Goal: Task Accomplishment & Management: Manage account settings

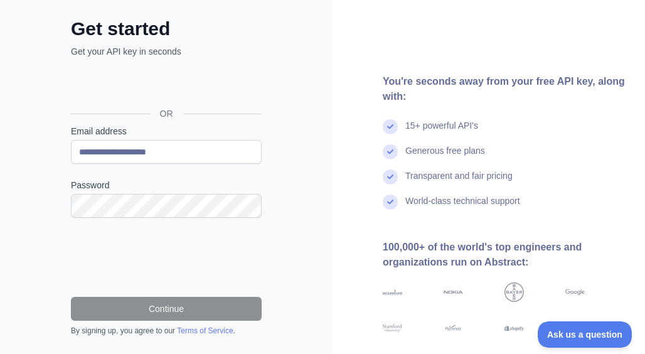
click at [115, 220] on form "**********" at bounding box center [166, 230] width 191 height 211
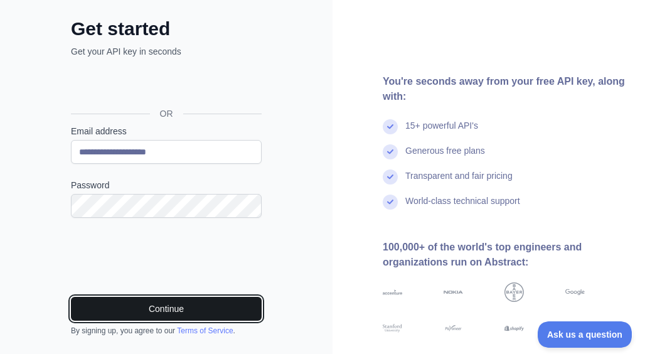
click at [131, 307] on button "Continue" at bounding box center [166, 309] width 191 height 24
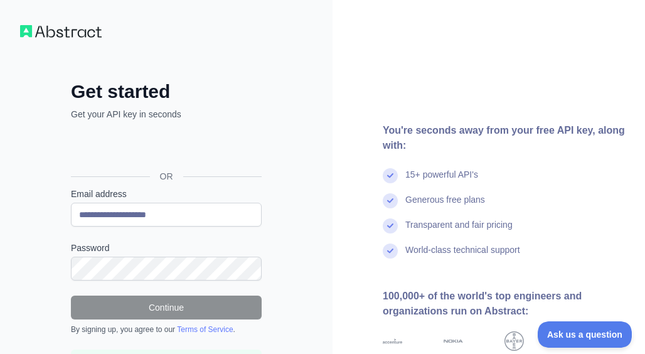
click at [73, 35] on img at bounding box center [61, 31] width 82 height 13
click at [19, 31] on div "**********" at bounding box center [166, 243] width 332 height 487
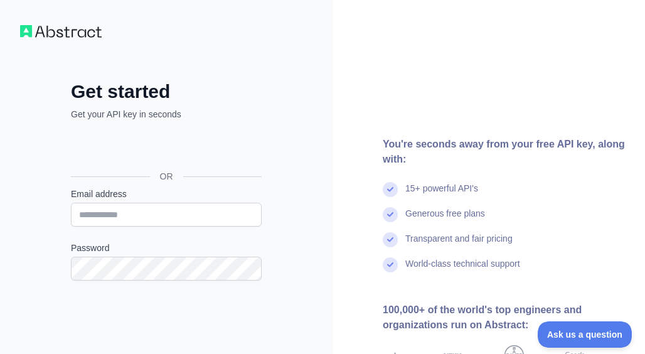
scroll to position [125, 0]
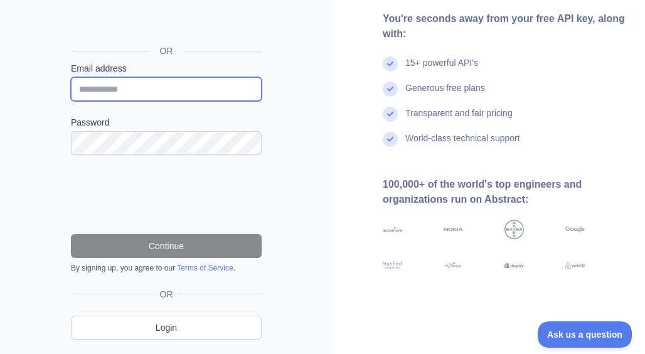
type input "**********"
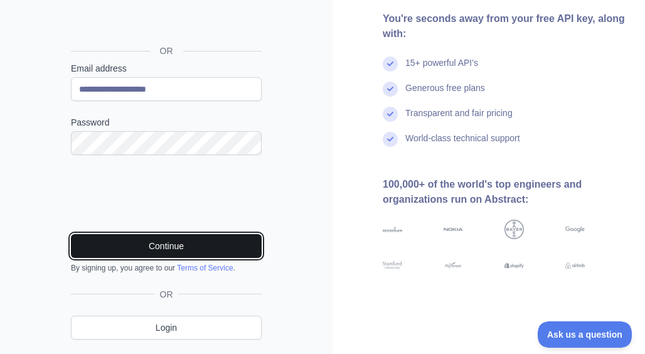
click at [189, 246] on button "Continue" at bounding box center [166, 246] width 191 height 24
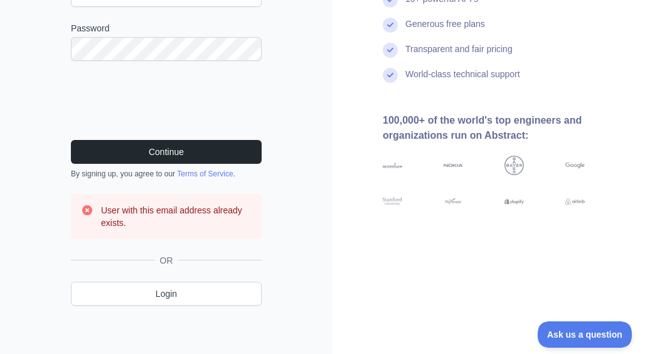
scroll to position [220, 0]
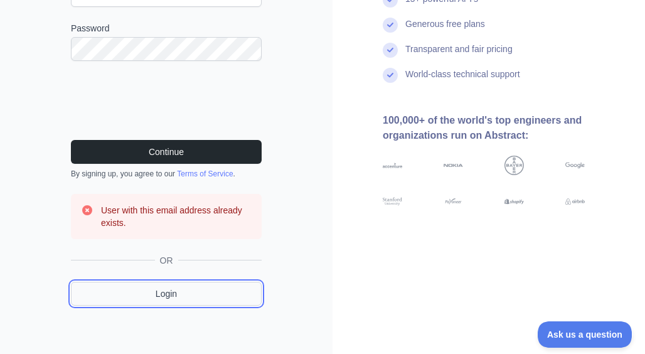
click at [204, 298] on link "Login" at bounding box center [166, 294] width 191 height 24
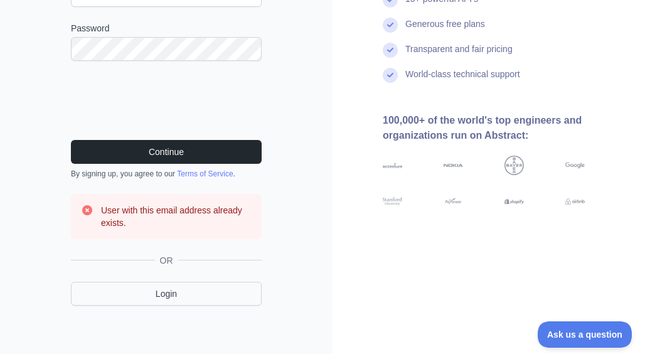
scroll to position [124, 0]
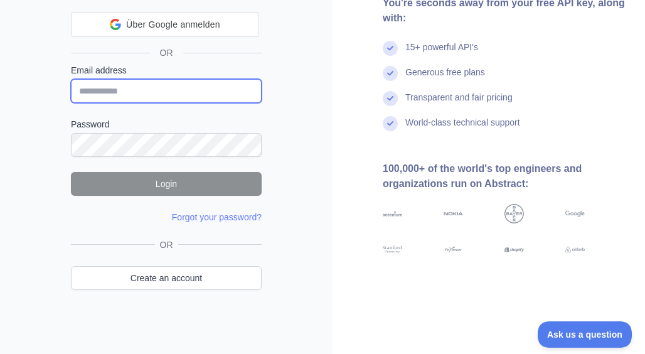
type input "**********"
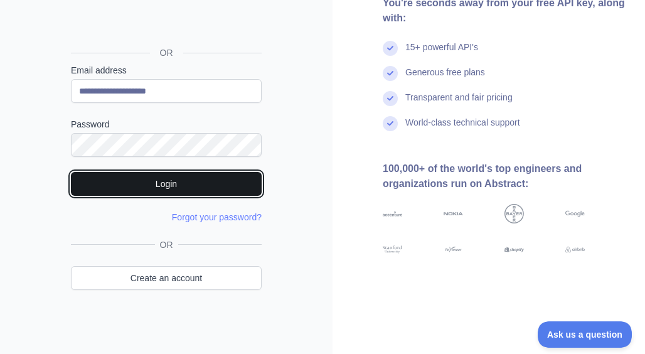
click at [196, 182] on button "Login" at bounding box center [166, 184] width 191 height 24
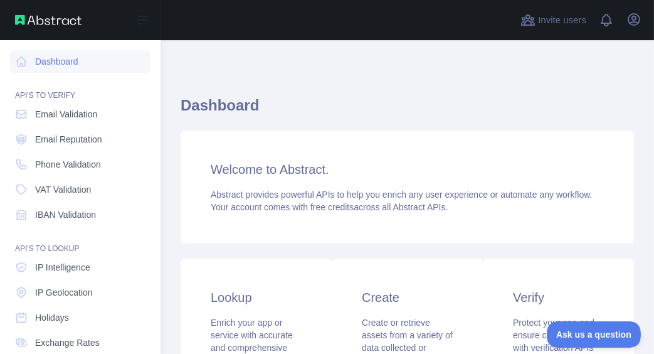
scroll to position [125, 0]
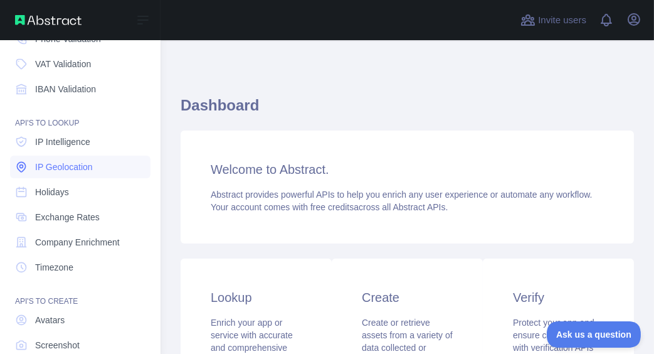
click at [74, 171] on span "IP Geolocation" at bounding box center [64, 167] width 58 height 13
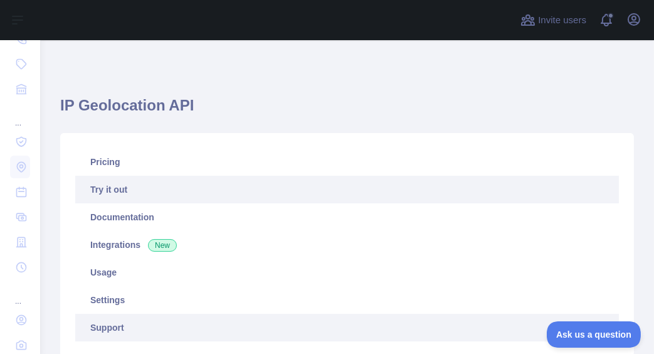
type textarea "**********"
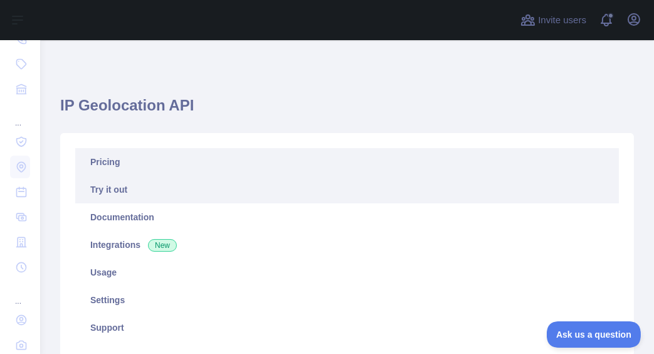
click at [107, 169] on link "Pricing" at bounding box center [347, 162] width 544 height 28
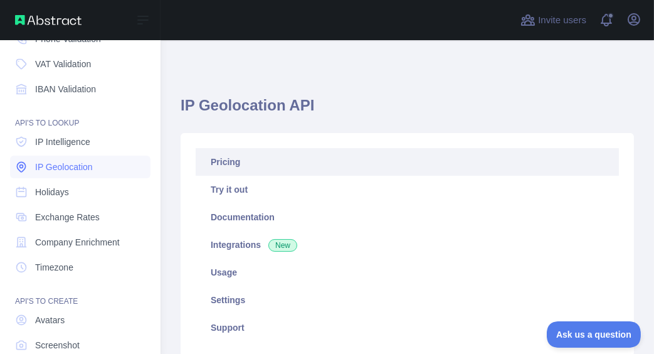
click at [53, 169] on span "IP Geolocation" at bounding box center [64, 167] width 58 height 13
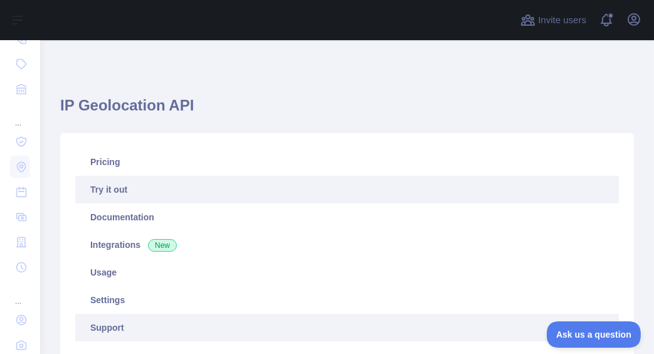
scroll to position [125, 0]
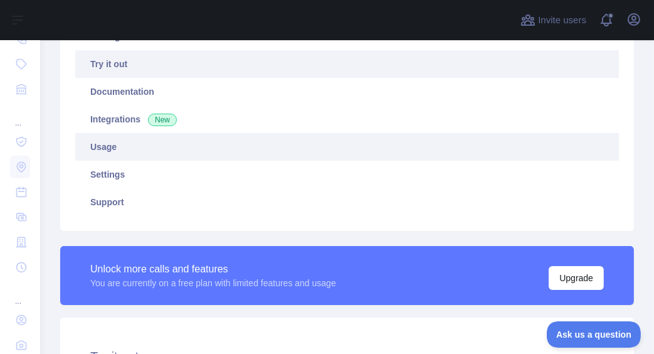
click at [104, 142] on link "Usage" at bounding box center [347, 147] width 544 height 28
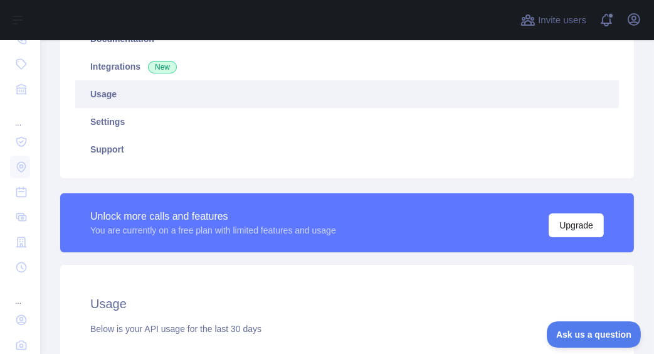
scroll to position [53, 0]
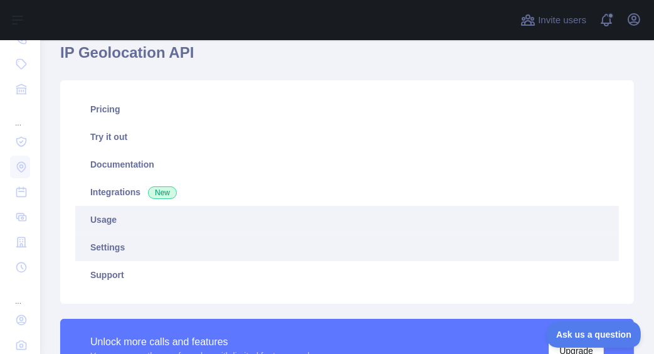
click at [129, 249] on link "Settings" at bounding box center [347, 247] width 544 height 28
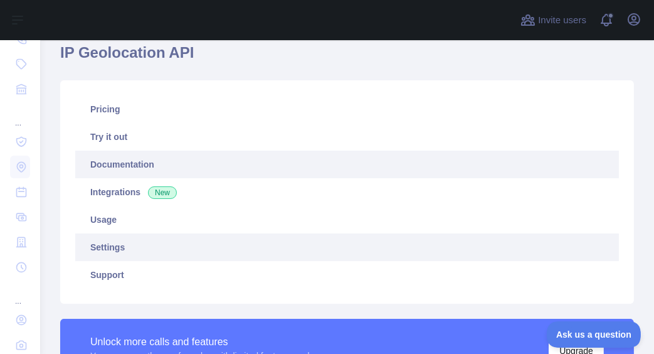
click at [117, 163] on link "Documentation" at bounding box center [347, 165] width 544 height 28
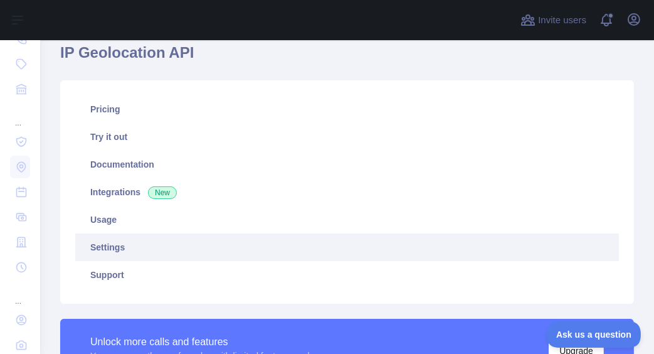
click at [113, 246] on link "Settings" at bounding box center [347, 247] width 544 height 28
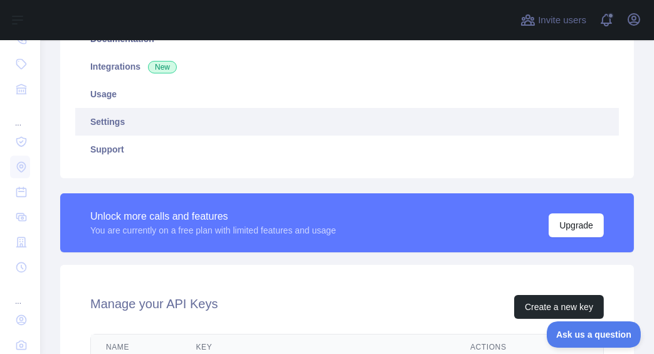
scroll to position [53, 0]
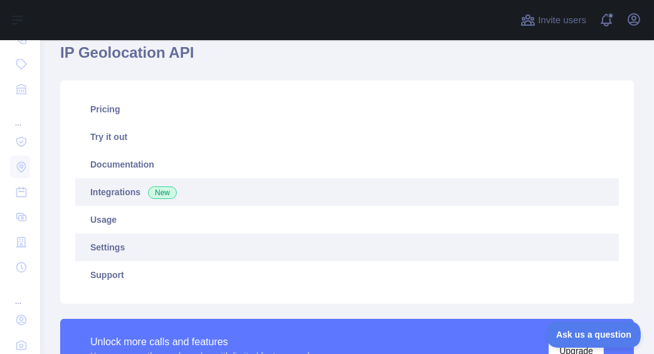
click at [122, 191] on link "Integrations New" at bounding box center [347, 192] width 544 height 28
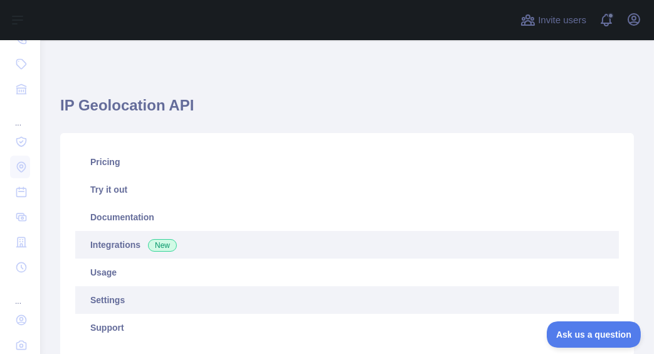
drag, startPoint x: 159, startPoint y: 324, endPoint x: 114, endPoint y: 300, distance: 51.4
click at [159, 325] on link "Support" at bounding box center [347, 328] width 544 height 28
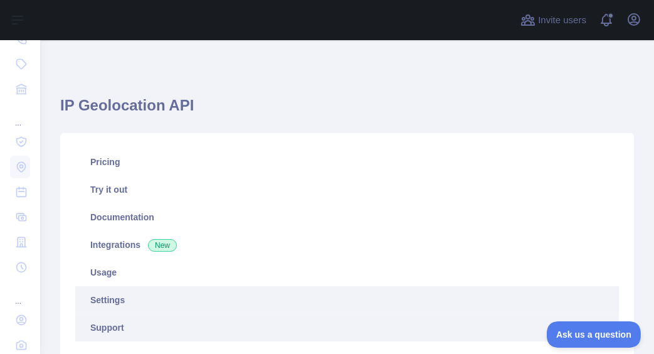
click at [113, 300] on link "Settings" at bounding box center [347, 300] width 544 height 28
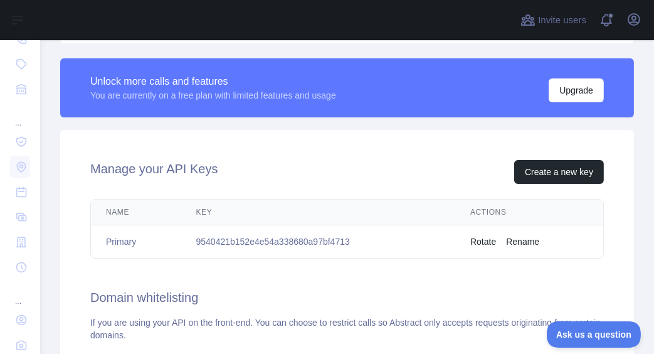
scroll to position [314, 0]
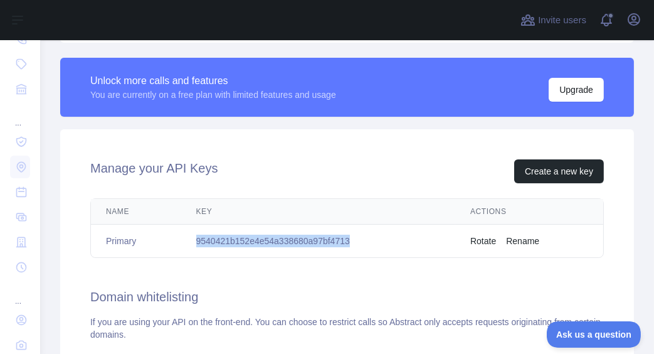
drag, startPoint x: 349, startPoint y: 241, endPoint x: 194, endPoint y: 239, distance: 154.3
click at [194, 239] on td "9540421b152e4e54a338680a97bf4713" at bounding box center [318, 241] width 274 height 33
copy td "9540421b152e4e54a338680a97bf4713"
